Goal: Transaction & Acquisition: Subscribe to service/newsletter

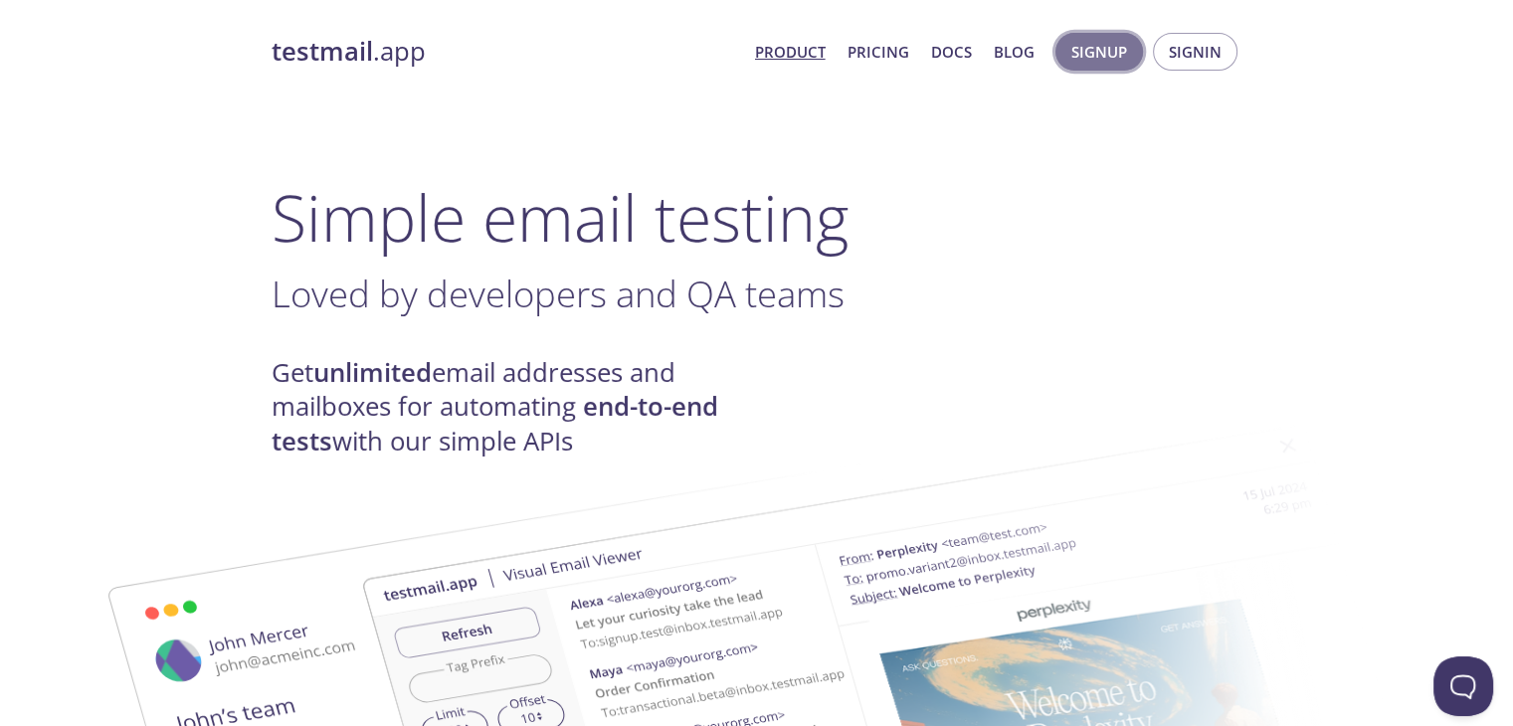
click at [1087, 59] on span "Signup" at bounding box center [1099, 52] width 56 height 26
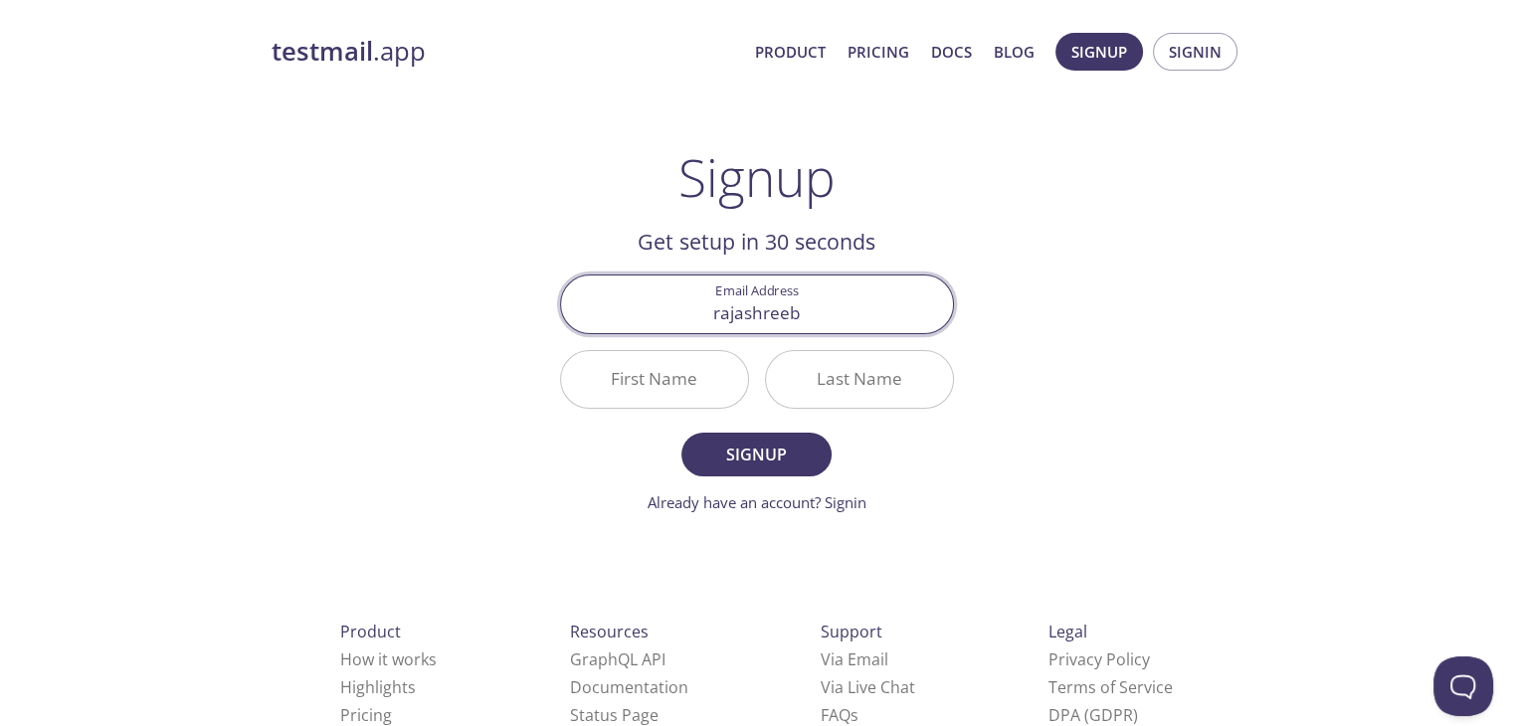
type input "[EMAIL_ADDRESS][DOMAIN_NAME]"
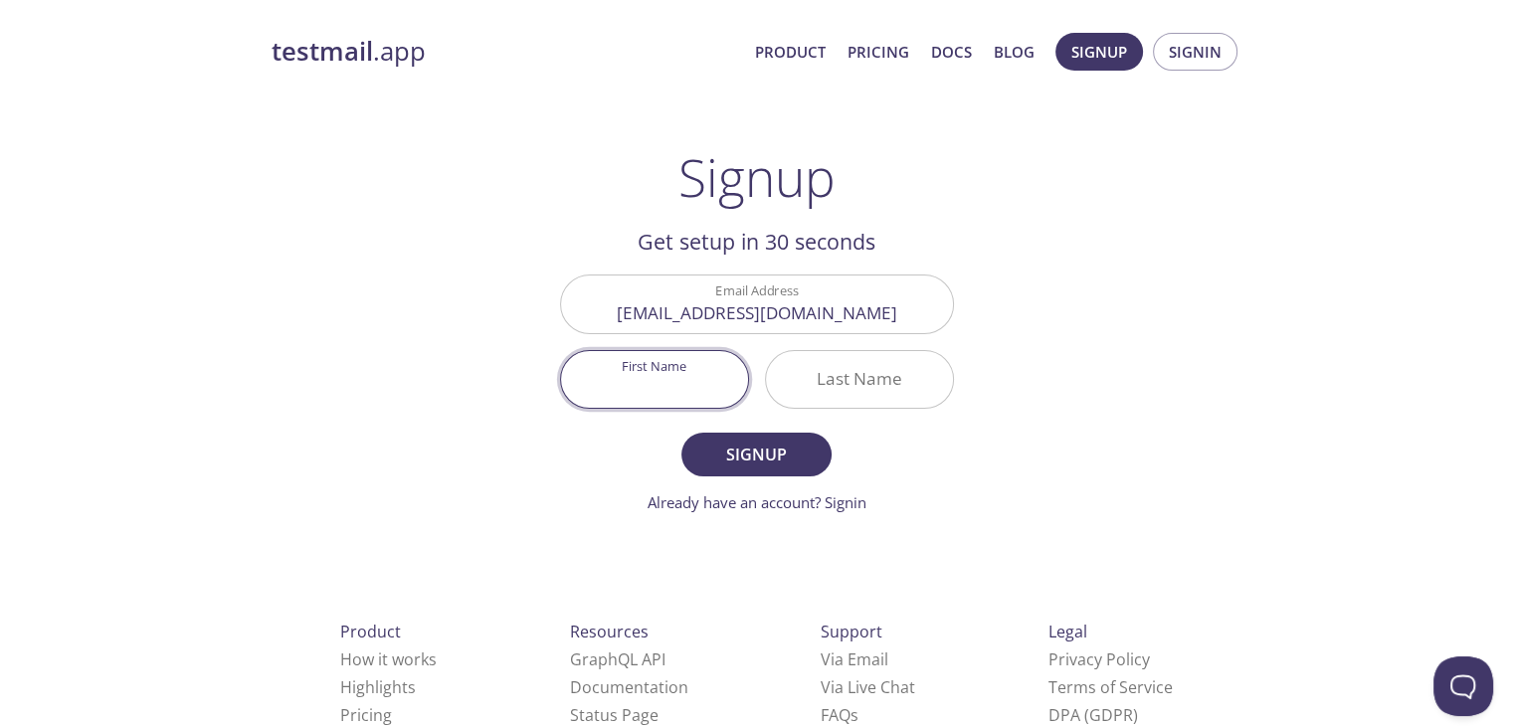
click at [664, 378] on input "First Name" at bounding box center [654, 379] width 187 height 57
type input "[PERSON_NAME]"
click at [816, 391] on input "Last Name" at bounding box center [859, 379] width 187 height 57
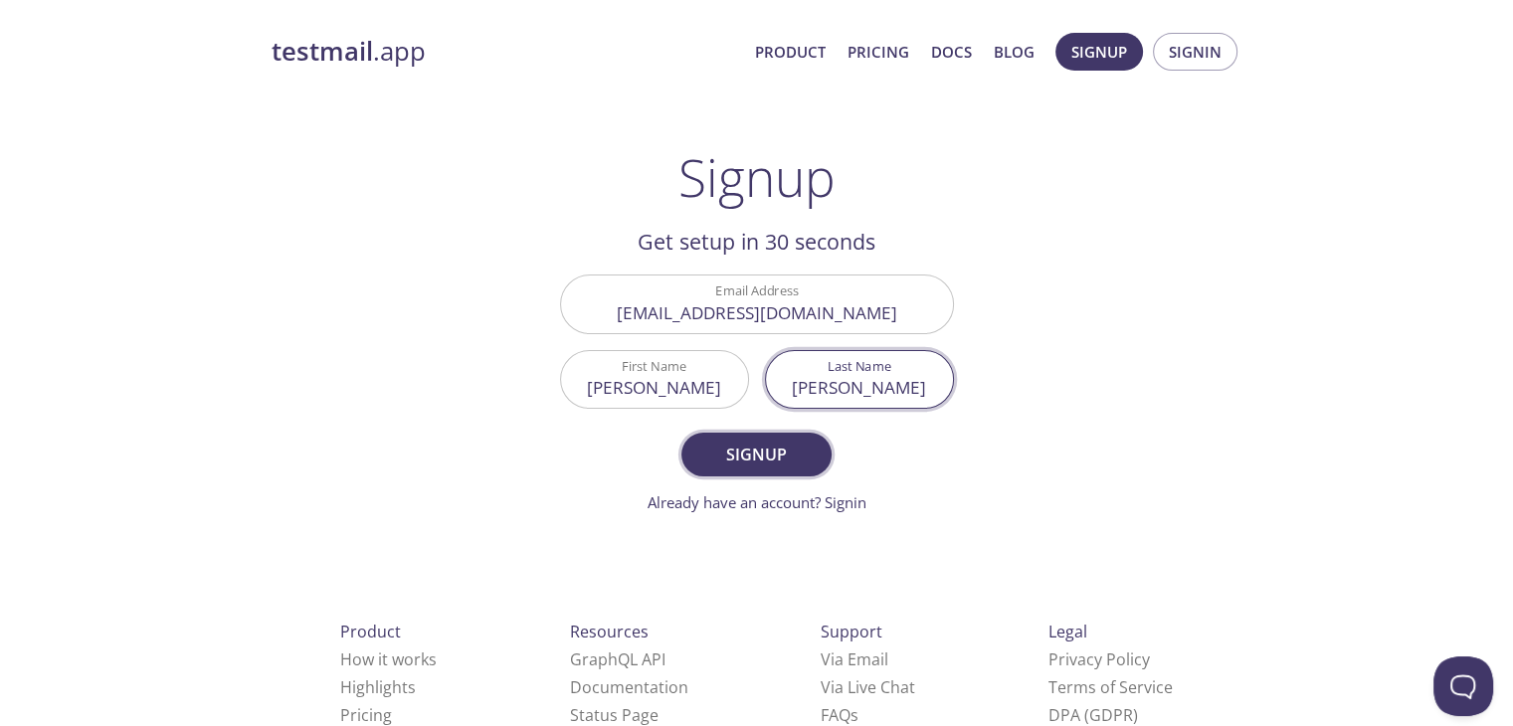
type input "[PERSON_NAME]"
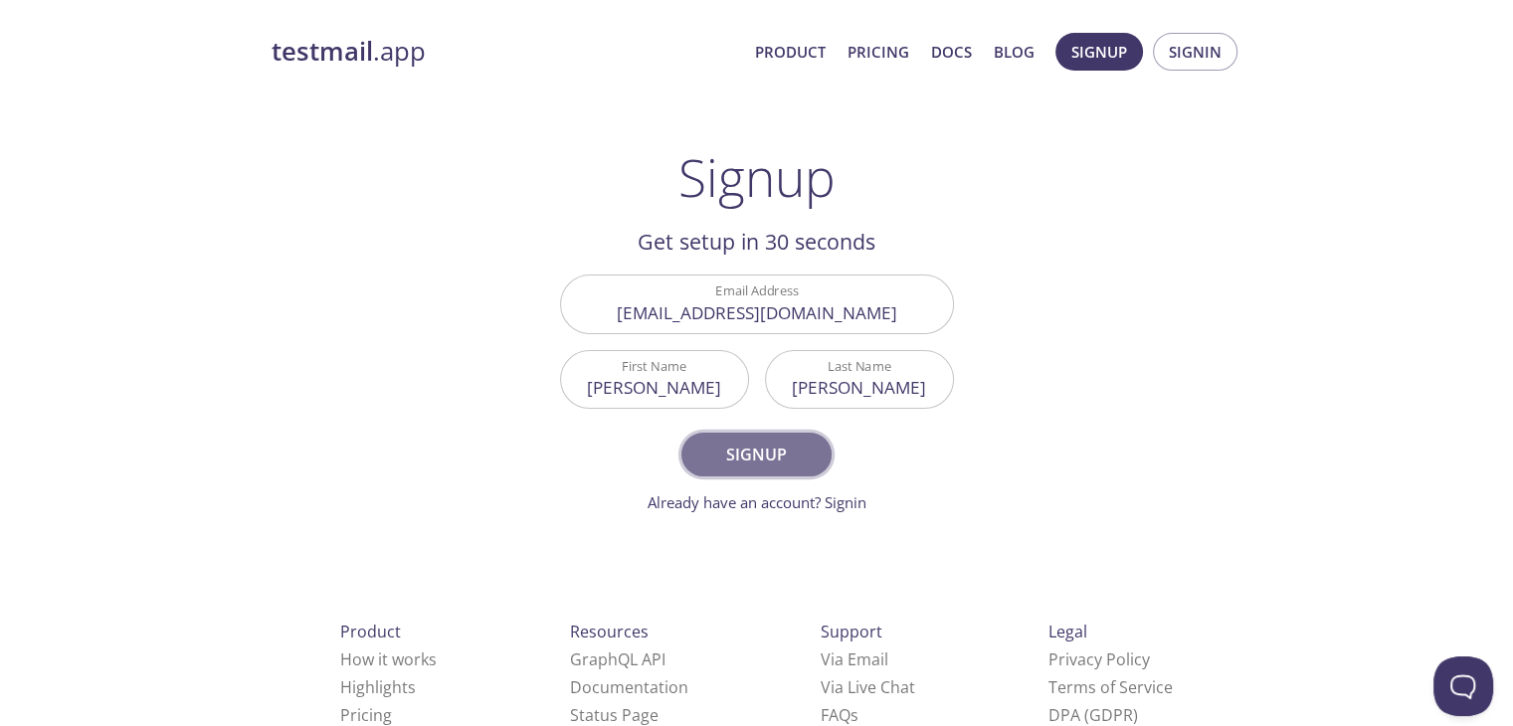
click at [768, 453] on span "Signup" at bounding box center [755, 455] width 105 height 28
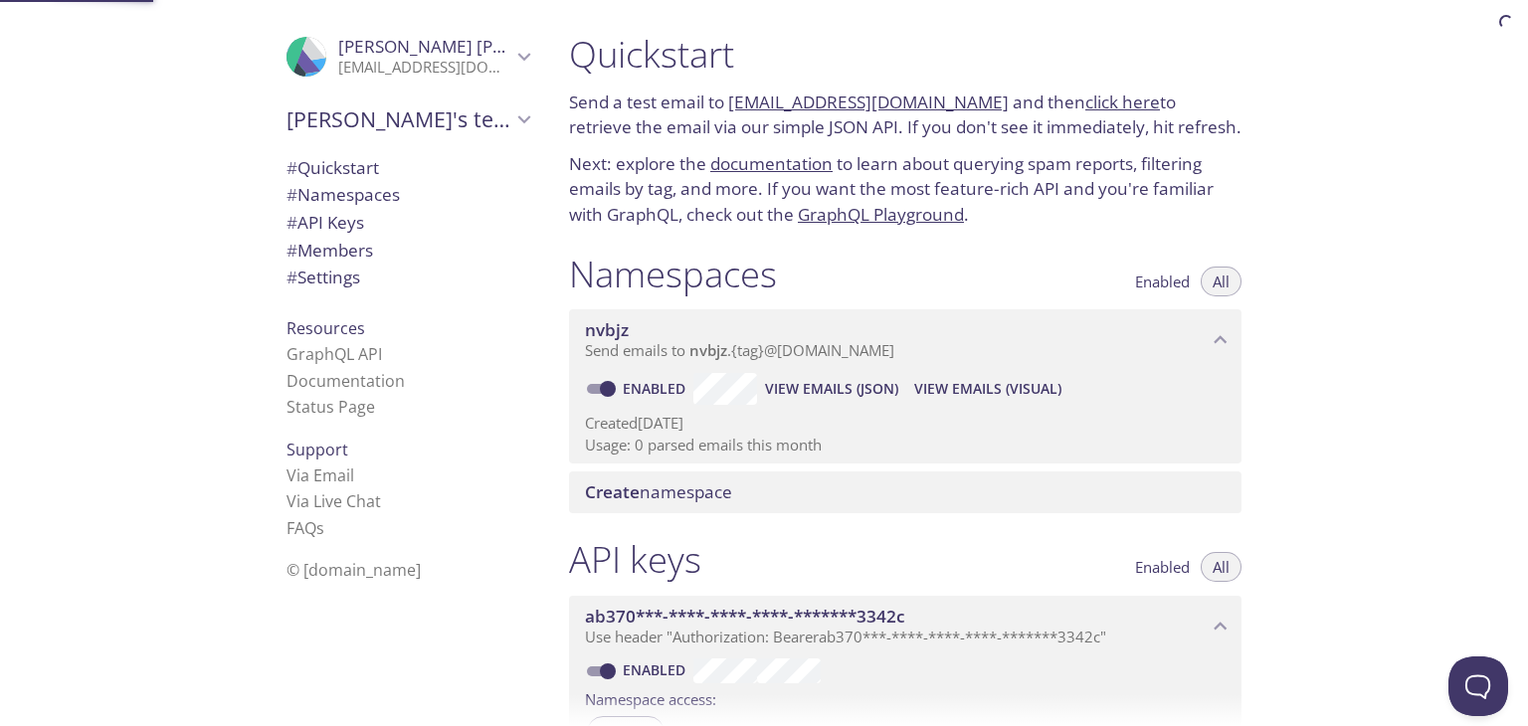
checkbox input "false"
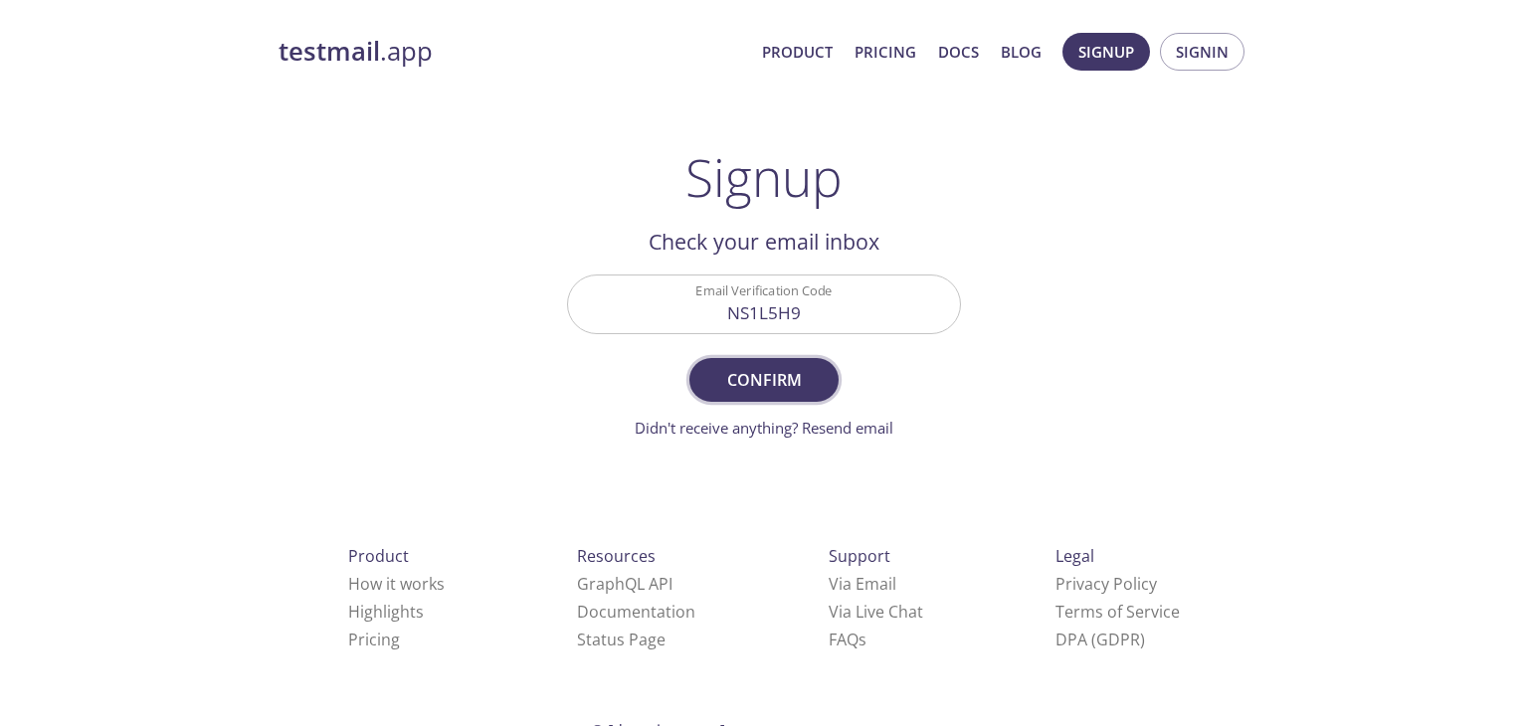
click at [804, 366] on span "Confirm" at bounding box center [763, 380] width 105 height 28
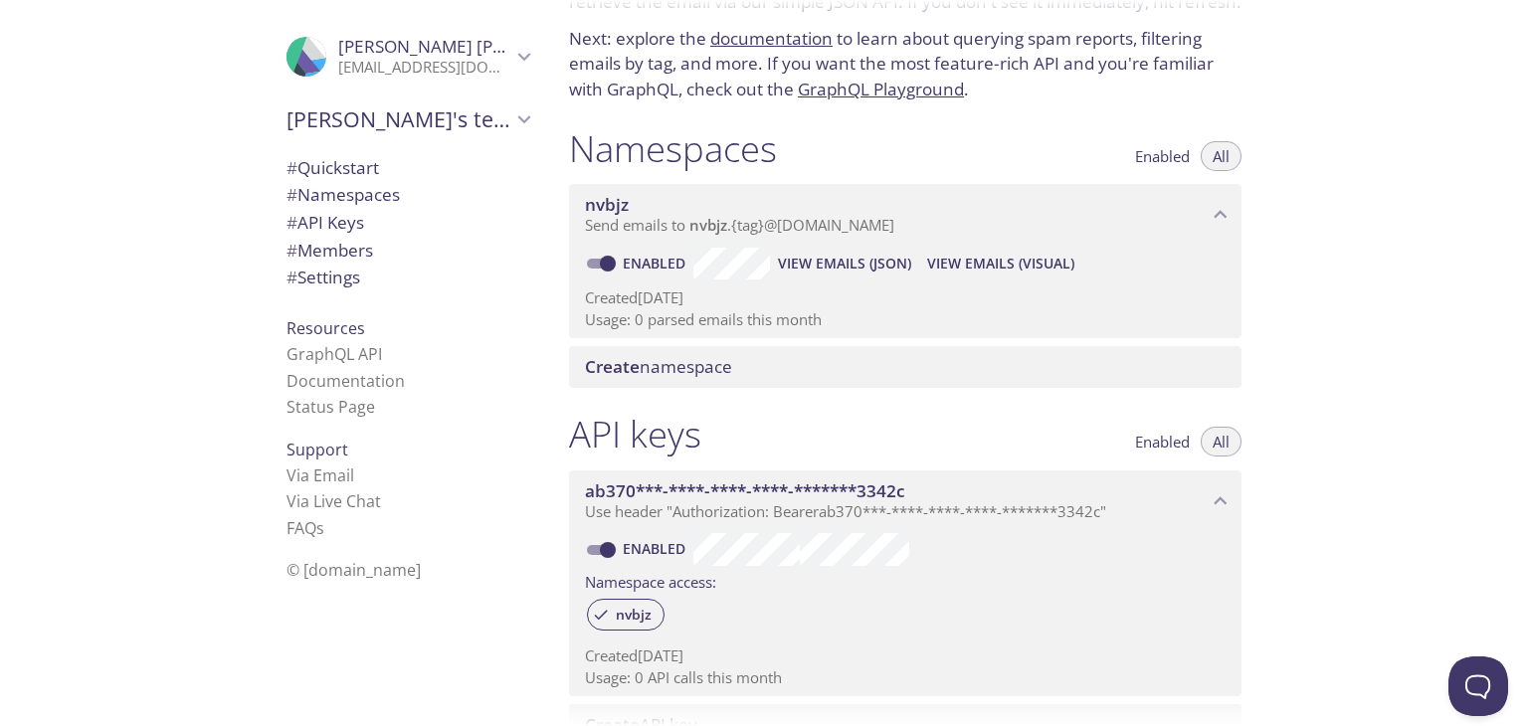
scroll to position [137, 0]
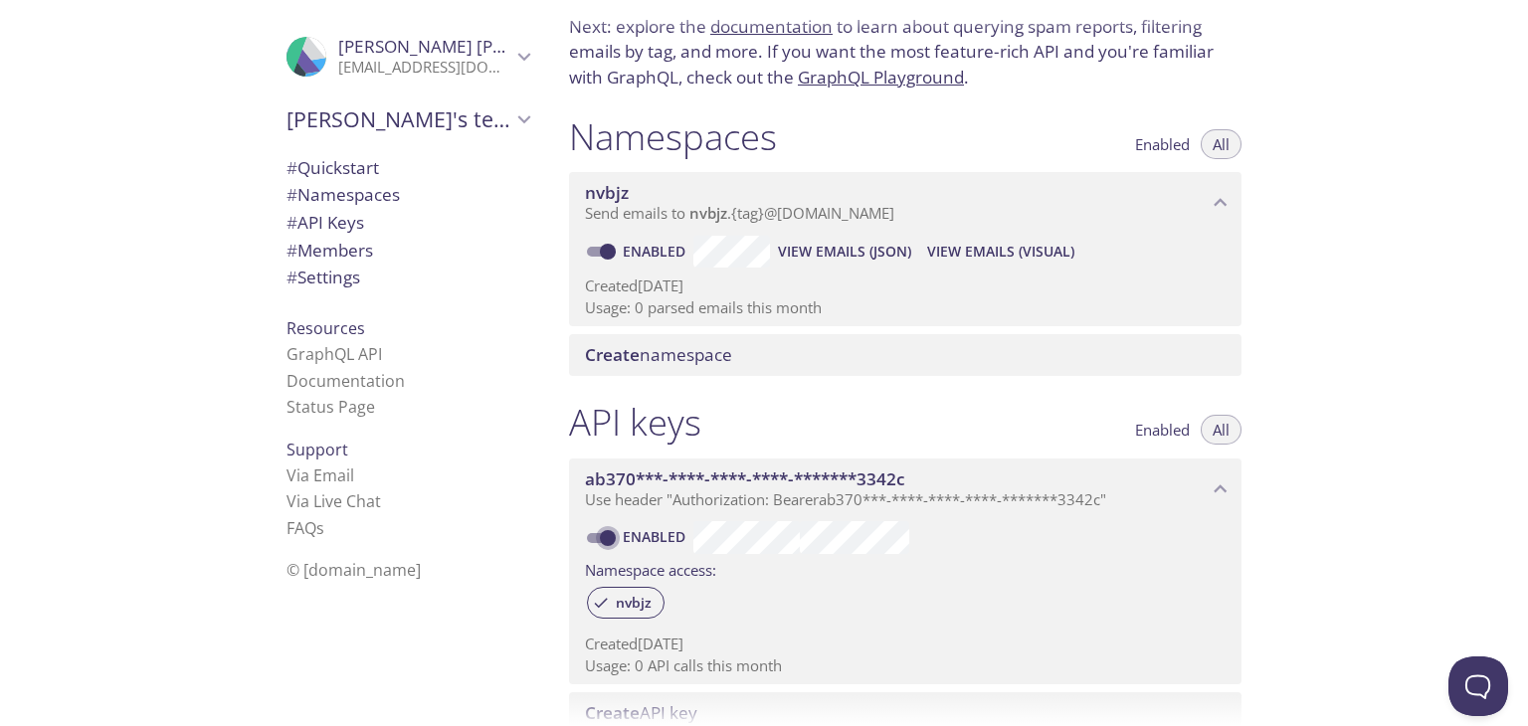
click at [606, 543] on input "Enabled" at bounding box center [608, 538] width 72 height 24
checkbox input "false"
